Goal: Find specific page/section

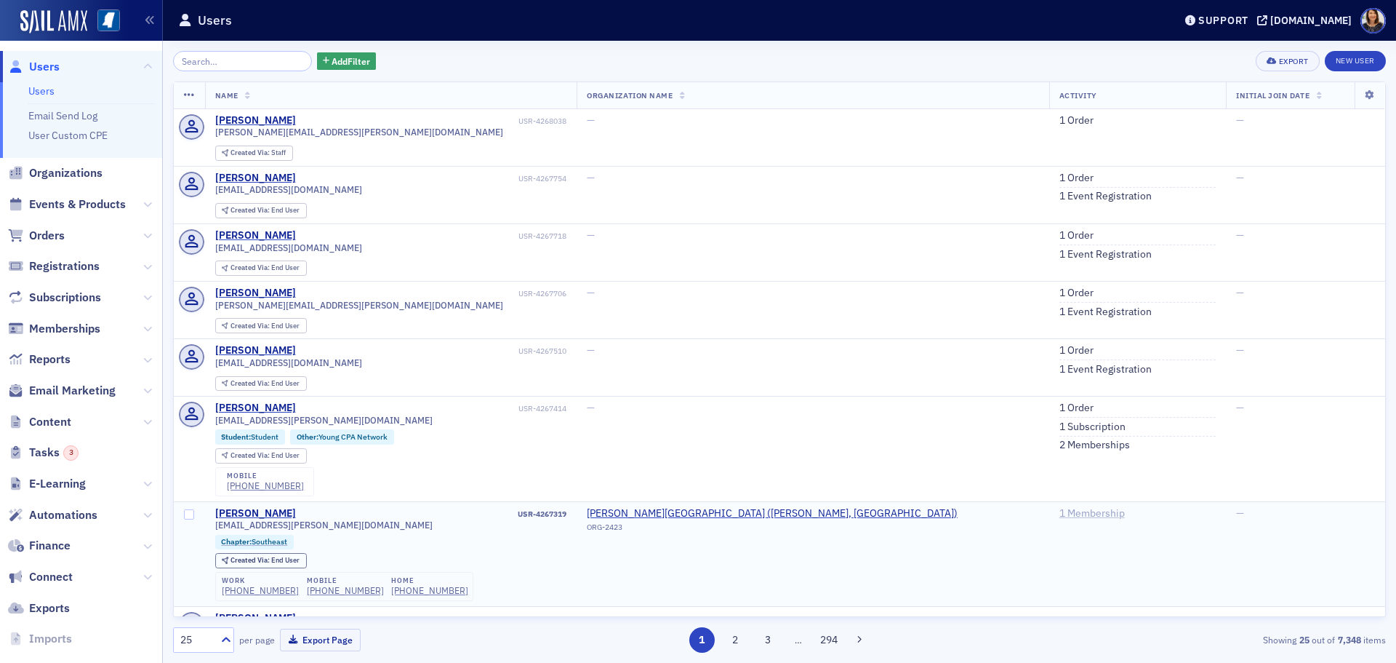
click at [1060, 511] on link "1 Membership" at bounding box center [1092, 513] width 65 height 13
